Goal: Transaction & Acquisition: Purchase product/service

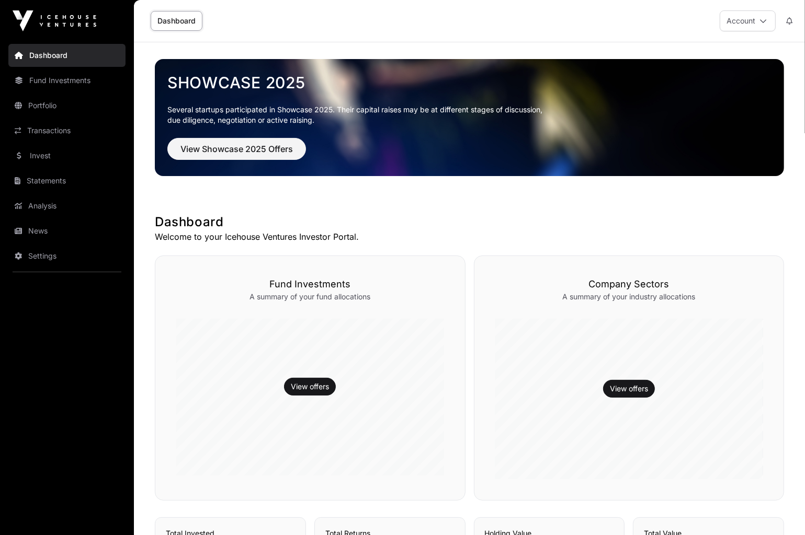
click at [56, 156] on link "Invest" at bounding box center [66, 155] width 117 height 23
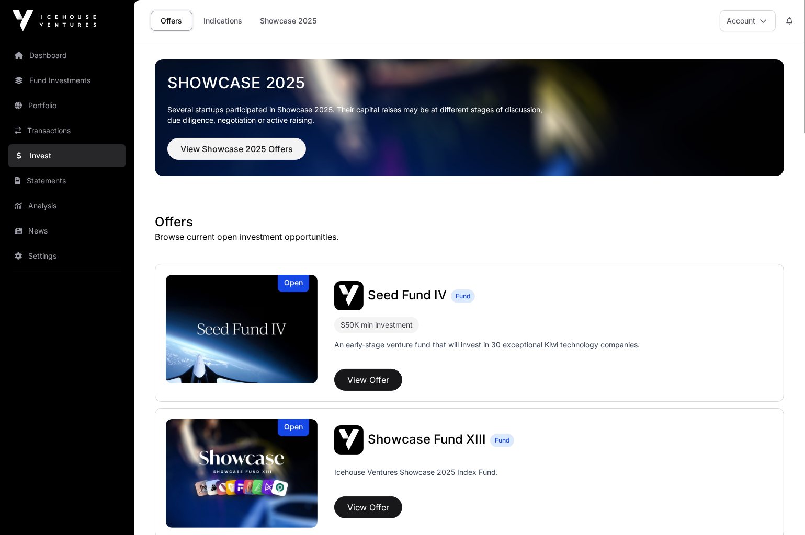
click at [72, 82] on link "Fund Investments" at bounding box center [66, 80] width 117 height 23
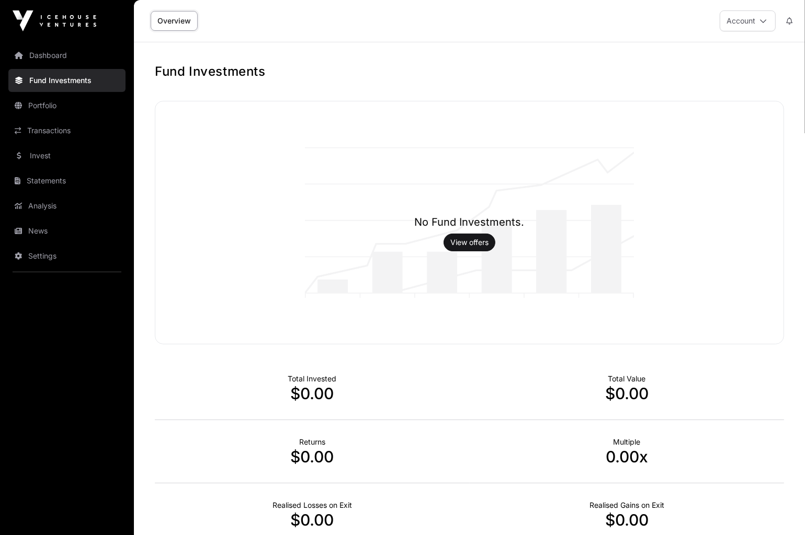
click at [46, 108] on link "Portfolio" at bounding box center [66, 105] width 117 height 23
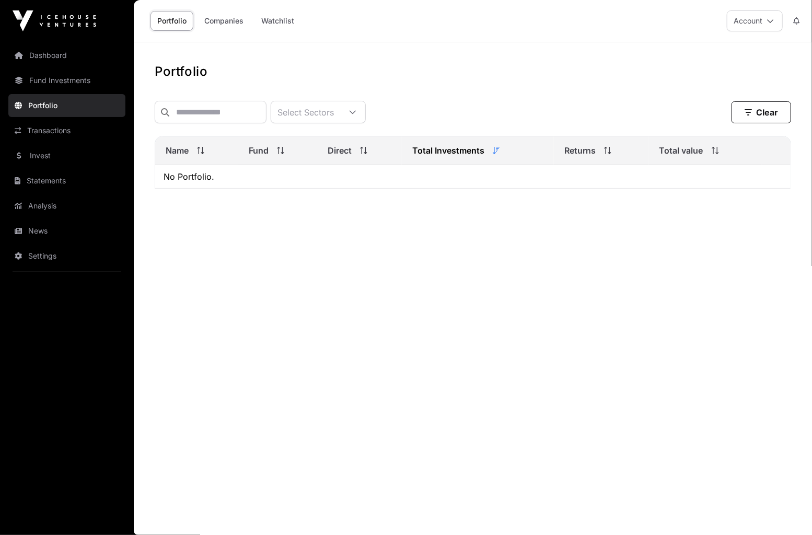
click at [52, 66] on link "Dashboard" at bounding box center [66, 55] width 117 height 23
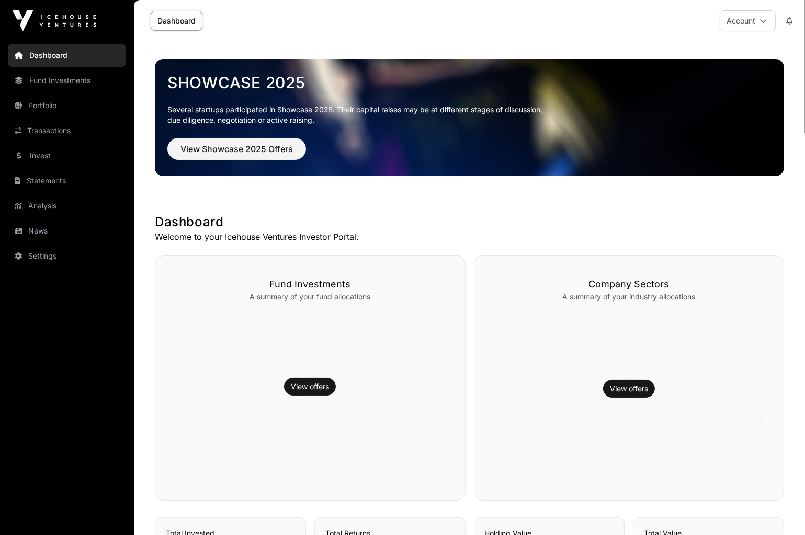
click at [47, 153] on link "Invest" at bounding box center [66, 155] width 117 height 23
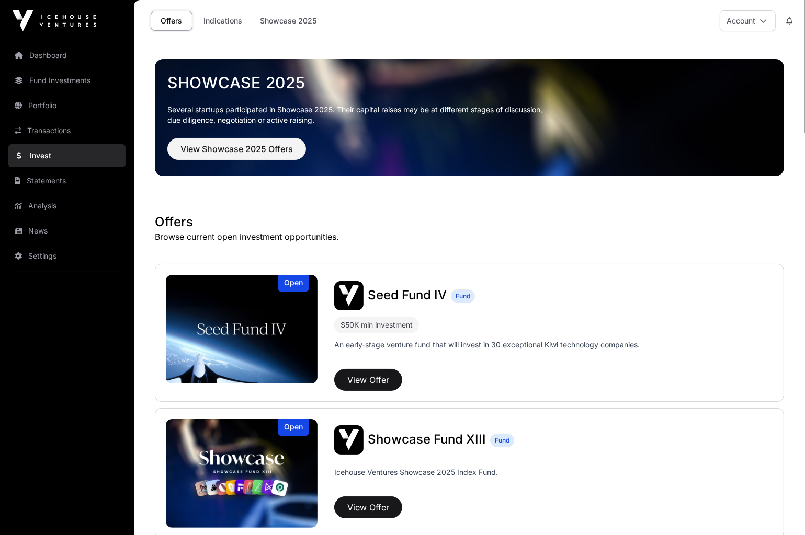
click at [220, 26] on link "Indications" at bounding box center [223, 21] width 52 height 20
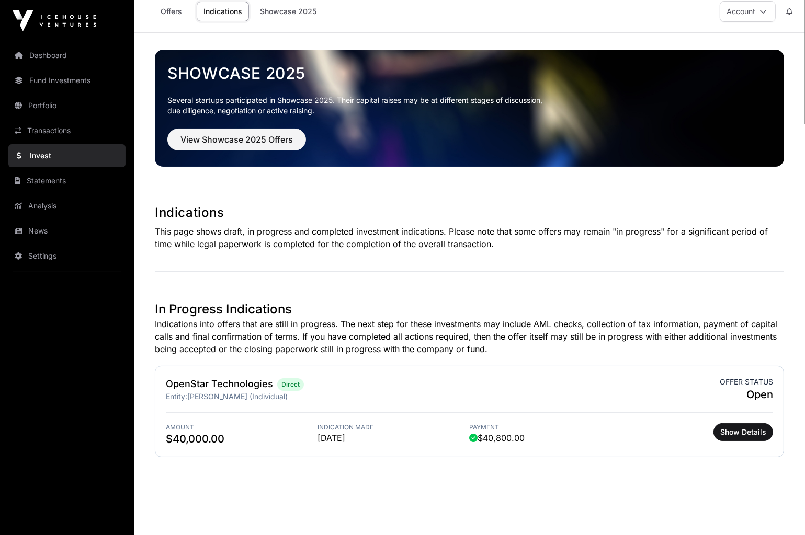
scroll to position [19, 0]
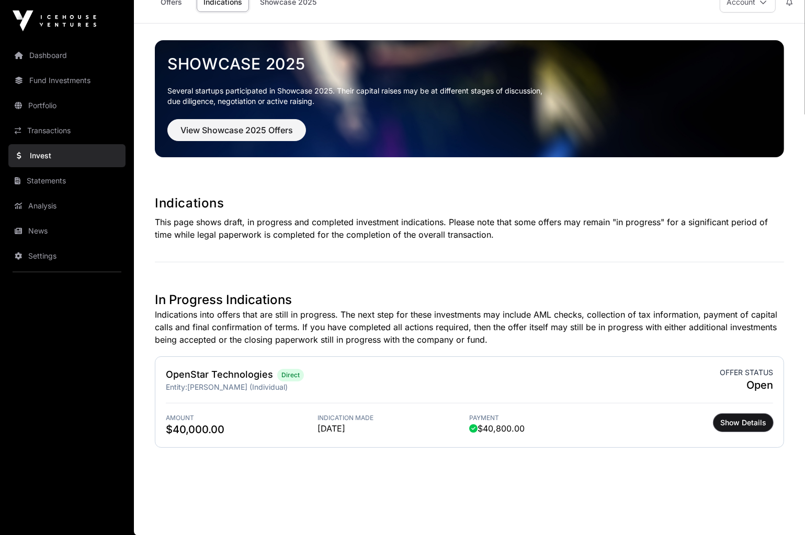
click at [747, 425] on span "Show Details" at bounding box center [743, 423] width 46 height 10
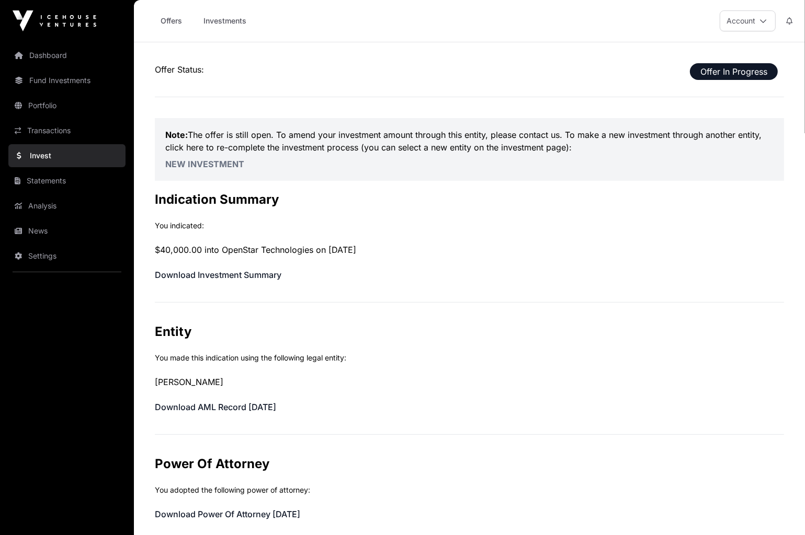
click at [196, 164] on link "New Investment" at bounding box center [204, 164] width 79 height 10
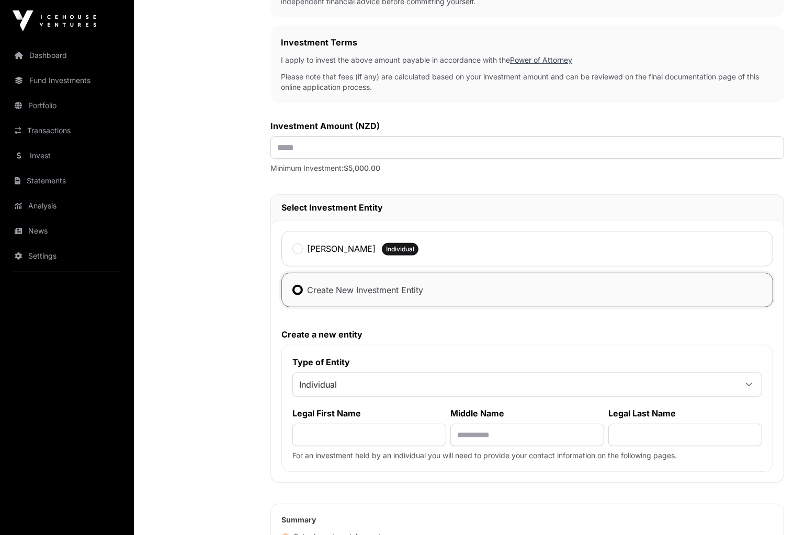
scroll to position [314, 0]
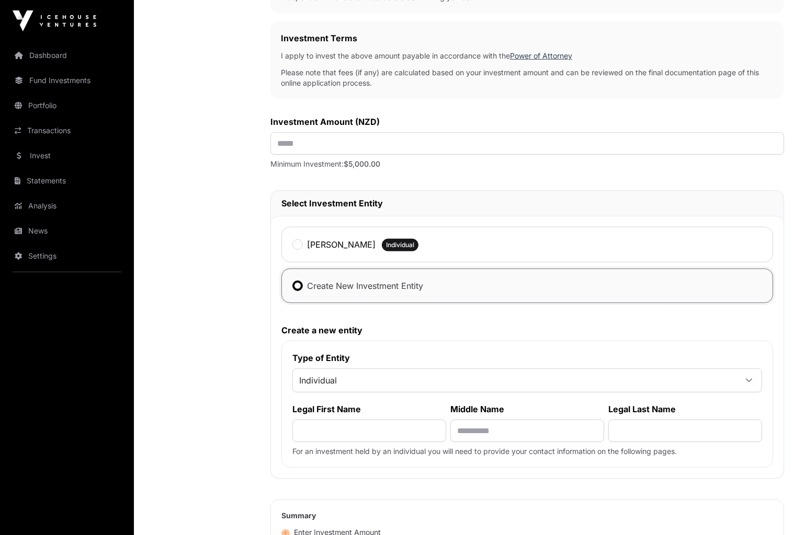
click at [345, 376] on span "Individual" at bounding box center [514, 380] width 443 height 19
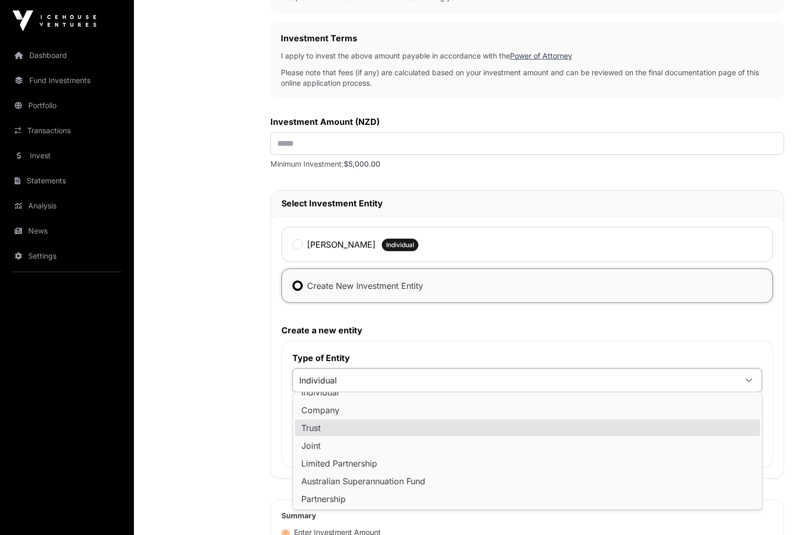
scroll to position [0, 0]
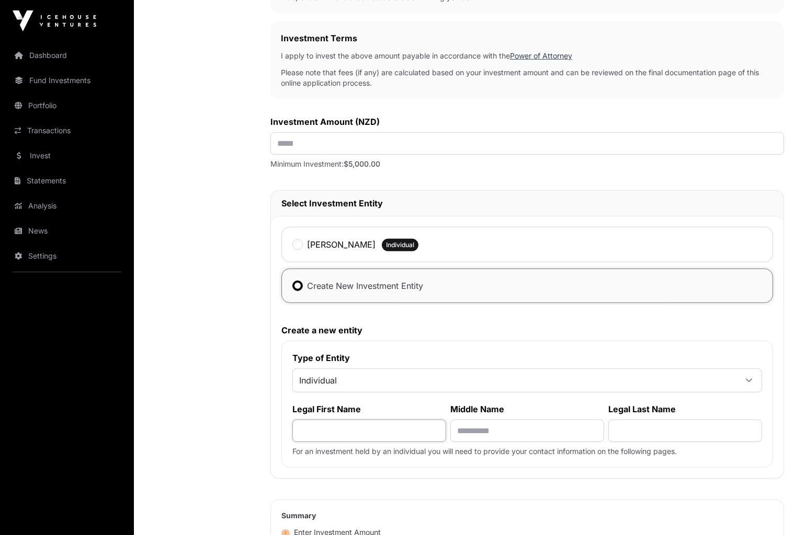
click at [335, 426] on input "text" at bounding box center [369, 431] width 154 height 22
type input "*"
drag, startPoint x: 329, startPoint y: 430, endPoint x: 394, endPoint y: 430, distance: 64.8
click at [394, 430] on input "**********" at bounding box center [369, 431] width 154 height 22
type input "******"
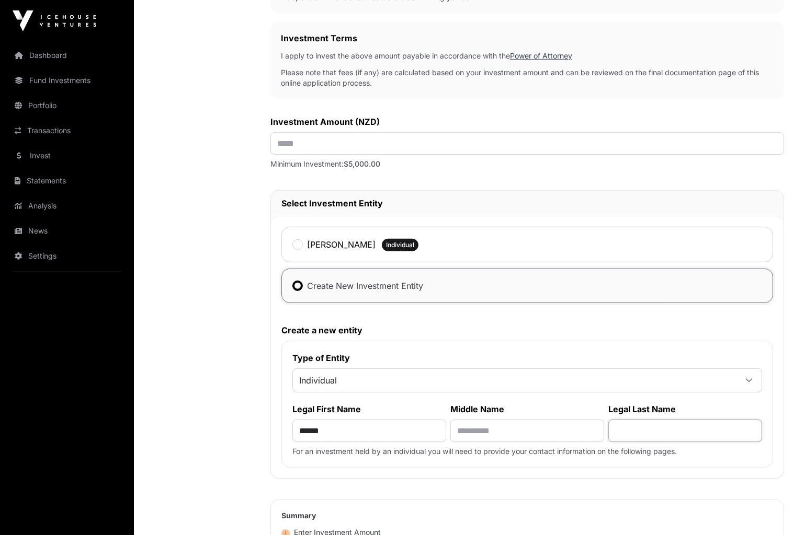
click at [633, 424] on input "text" at bounding box center [685, 431] width 154 height 22
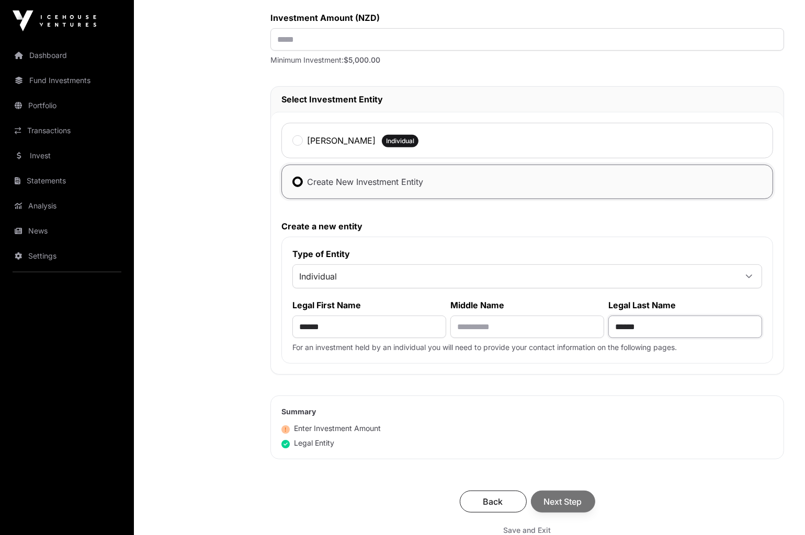
scroll to position [418, 0]
type input "******"
click at [324, 464] on div "Investment Application To get started with your investment application, we just…" at bounding box center [526, 121] width 513 height 903
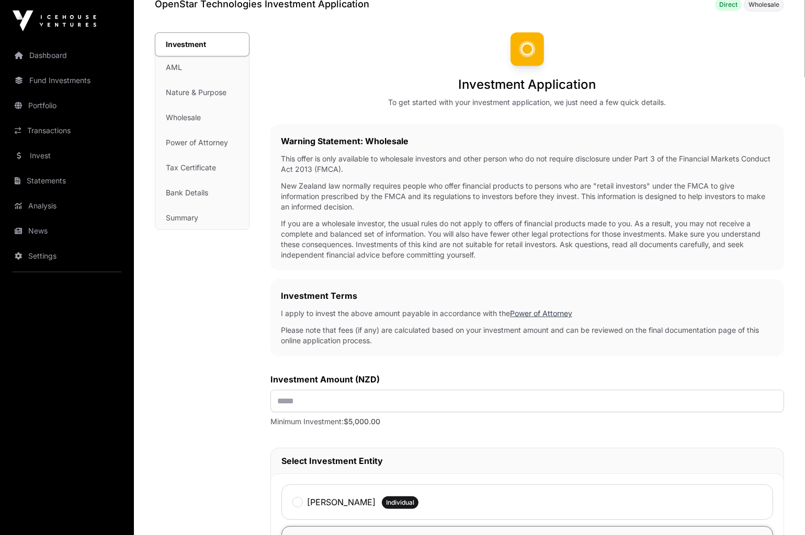
scroll to position [52, 0]
